Goal: Task Accomplishment & Management: Use online tool/utility

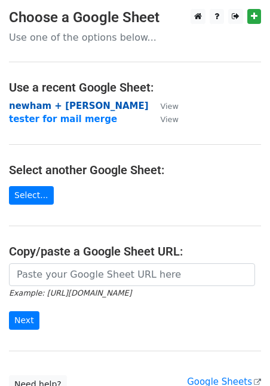
click at [75, 102] on strong "newham + hackney" at bounding box center [79, 105] width 140 height 11
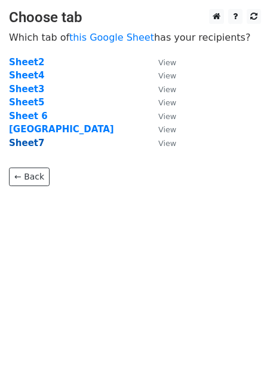
click at [32, 142] on strong "Sheet7" at bounding box center [26, 143] width 35 height 11
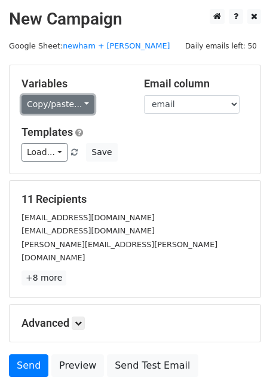
click at [69, 110] on link "Copy/paste..." at bounding box center [58, 104] width 73 height 19
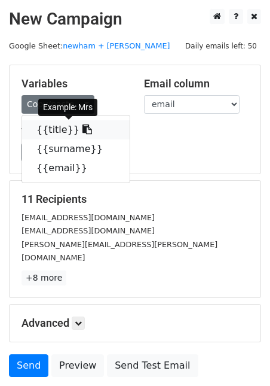
click at [83, 125] on icon at bounding box center [88, 129] width 10 height 10
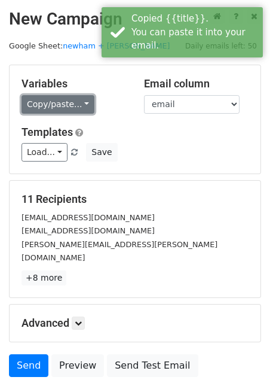
click at [64, 106] on link "Copy/paste..." at bounding box center [58, 104] width 73 height 19
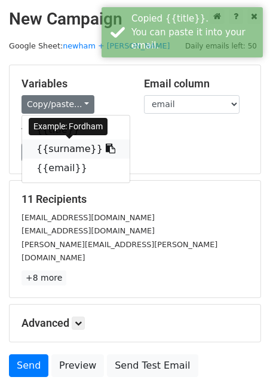
click at [77, 149] on link "{{surname}}" at bounding box center [76, 148] width 108 height 19
